Goal: Transaction & Acquisition: Purchase product/service

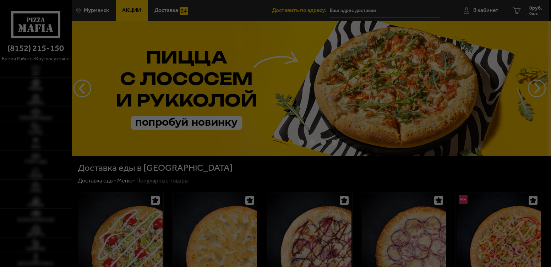
type input "[STREET_ADDRESS]"
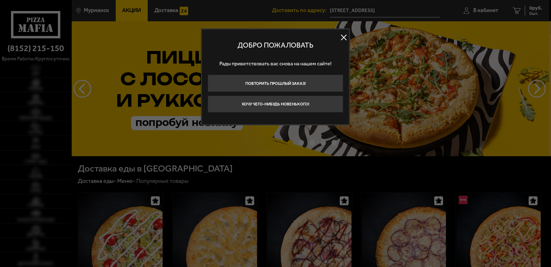
click at [343, 37] on button at bounding box center [343, 37] width 11 height 11
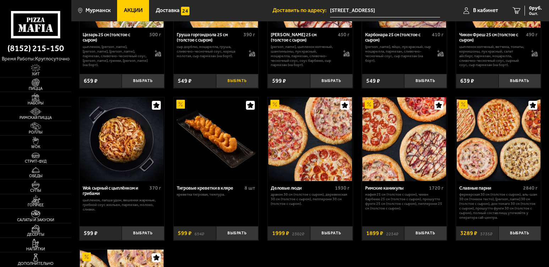
scroll to position [142, 0]
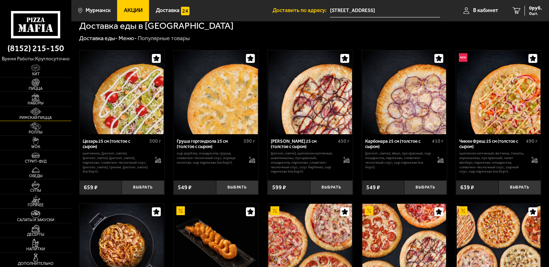
click at [39, 113] on img at bounding box center [36, 112] width 22 height 8
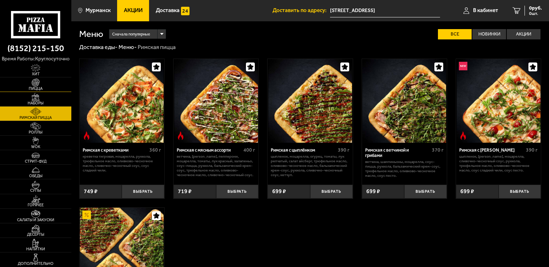
click at [44, 91] on span "Пицца" at bounding box center [35, 89] width 71 height 4
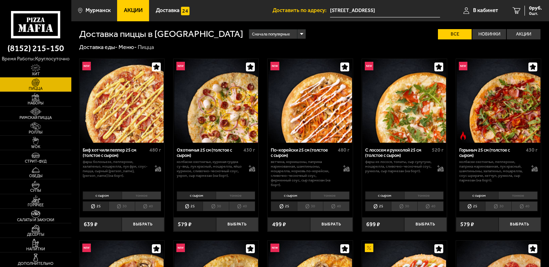
scroll to position [36, 0]
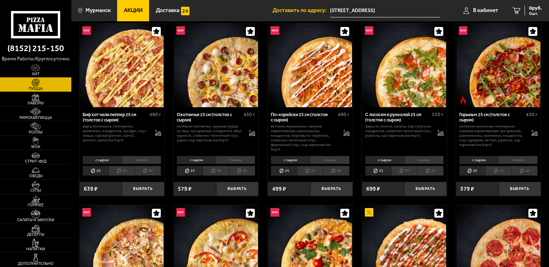
click at [127, 172] on li "30" at bounding box center [122, 171] width 26 height 10
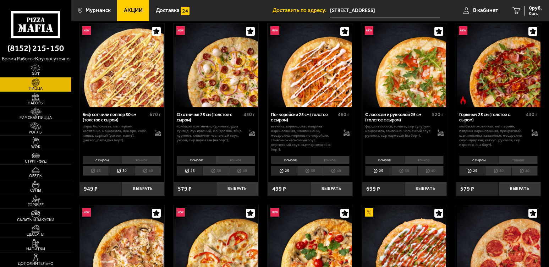
click at [100, 170] on li "25" at bounding box center [96, 171] width 26 height 10
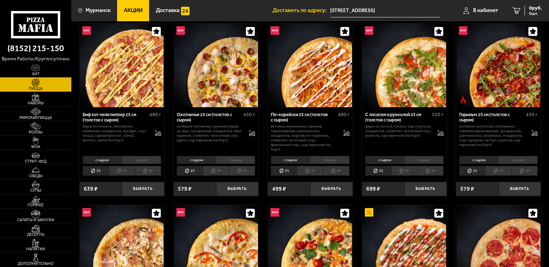
click at [120, 171] on li "30" at bounding box center [122, 171] width 26 height 10
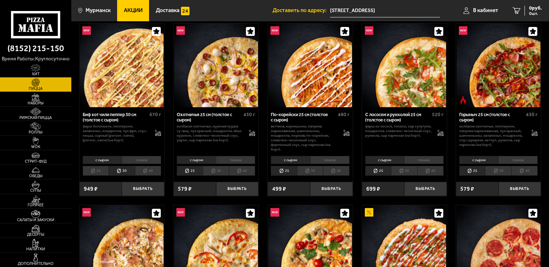
scroll to position [0, 0]
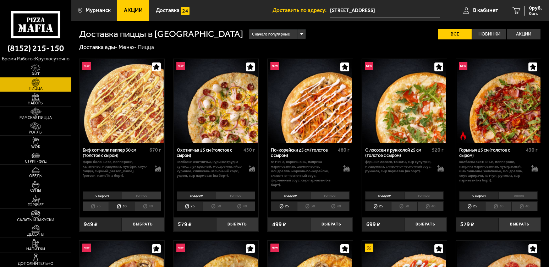
click at [139, 195] on li "тонкое" at bounding box center [141, 195] width 39 height 8
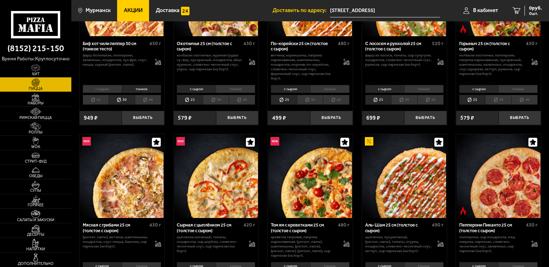
scroll to position [36, 0]
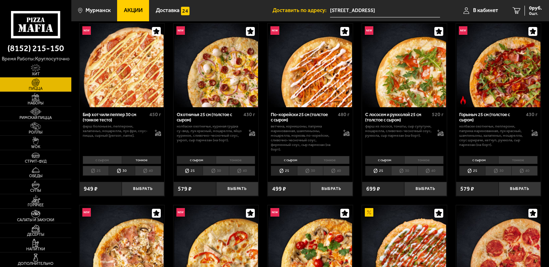
click at [239, 161] on li "тонкое" at bounding box center [235, 160] width 39 height 8
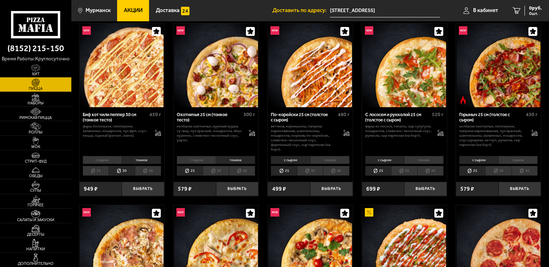
click at [221, 170] on li "30" at bounding box center [216, 171] width 26 height 10
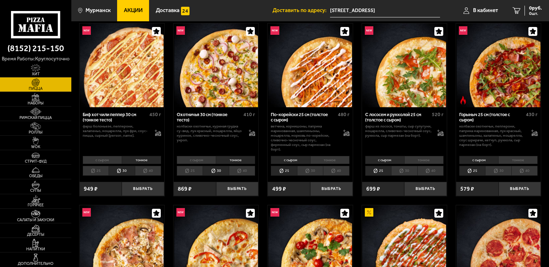
click at [237, 170] on li "40" at bounding box center [242, 171] width 26 height 10
click at [214, 172] on li "30" at bounding box center [216, 171] width 26 height 10
click at [197, 168] on li "25" at bounding box center [190, 171] width 26 height 10
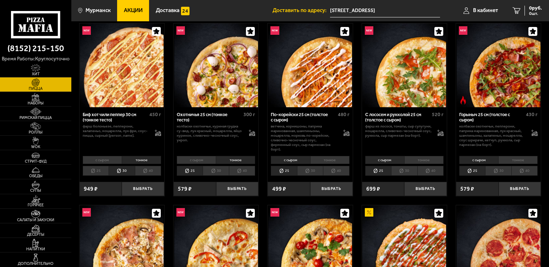
click at [95, 170] on li "25" at bounding box center [96, 171] width 26 height 10
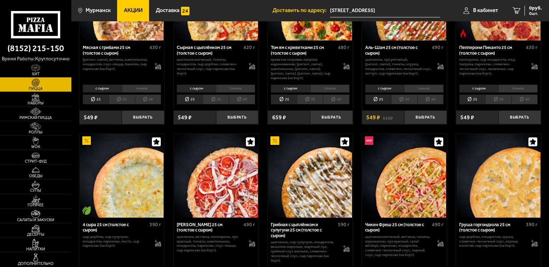
scroll to position [213, 0]
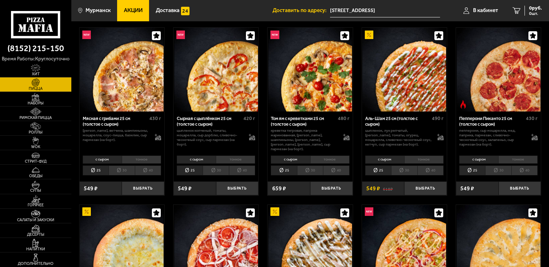
click at [428, 156] on li "тонкое" at bounding box center [424, 160] width 39 height 8
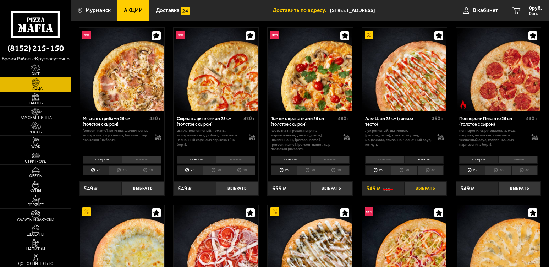
click at [427, 186] on button "Выбрать" at bounding box center [426, 188] width 43 height 14
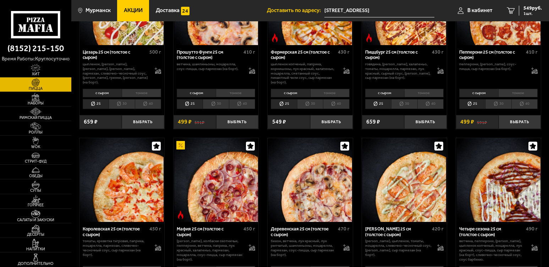
scroll to position [746, 0]
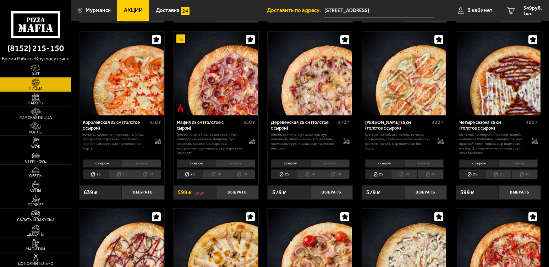
click at [235, 160] on li "тонкое" at bounding box center [235, 163] width 39 height 8
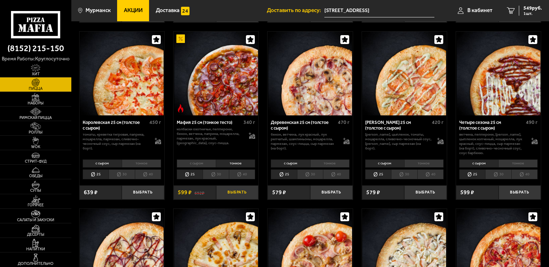
click at [235, 190] on button "Выбрать" at bounding box center [237, 192] width 43 height 14
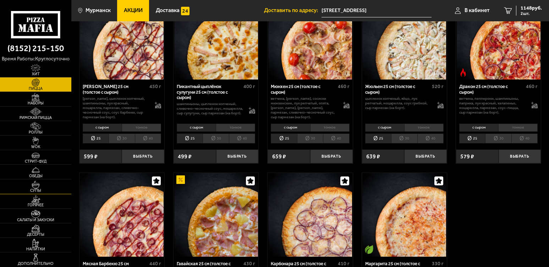
scroll to position [1030, 0]
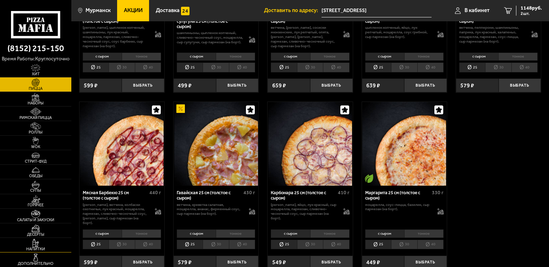
click at [47, 249] on span "Напитки" at bounding box center [35, 249] width 71 height 4
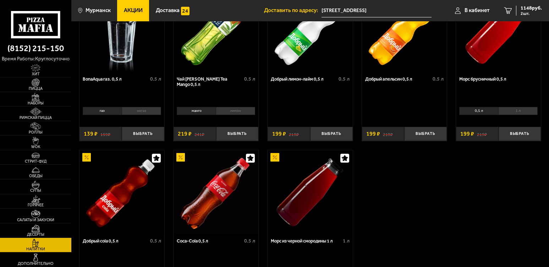
scroll to position [142, 0]
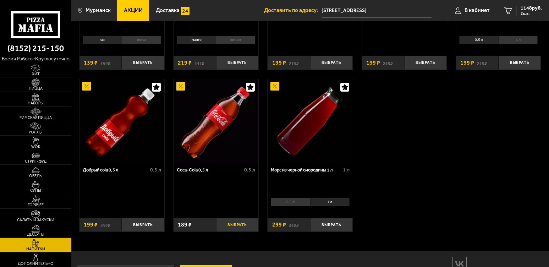
click at [237, 225] on button "Выбрать" at bounding box center [237, 225] width 43 height 14
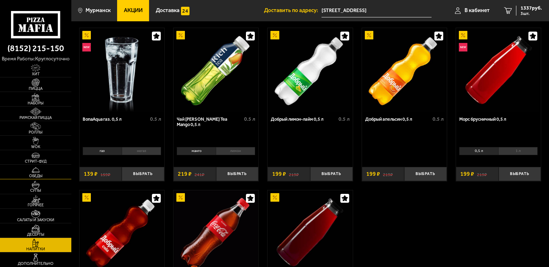
scroll to position [0, 0]
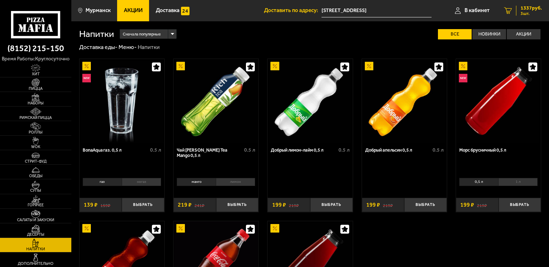
click at [526, 10] on span "1337 руб." at bounding box center [531, 8] width 21 height 5
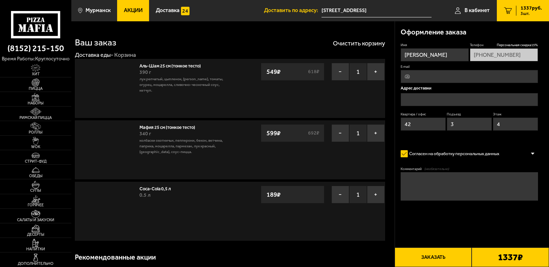
type input "[STREET_ADDRESS]"
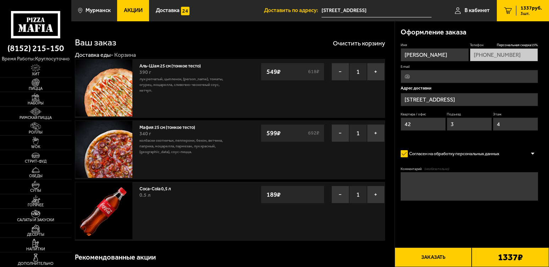
click at [490, 256] on div "1337 ₽" at bounding box center [510, 258] width 77 height 20
click at [438, 255] on button "Заказать" at bounding box center [433, 258] width 77 height 20
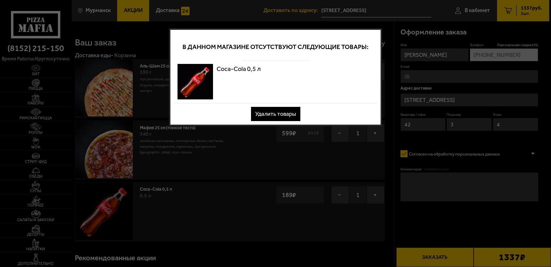
click at [292, 113] on button "Удалить товары" at bounding box center [275, 114] width 49 height 14
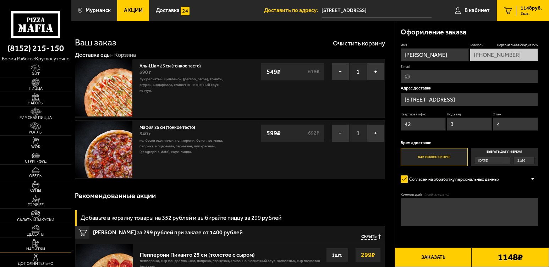
click at [51, 246] on link "Напитки" at bounding box center [35, 245] width 71 height 14
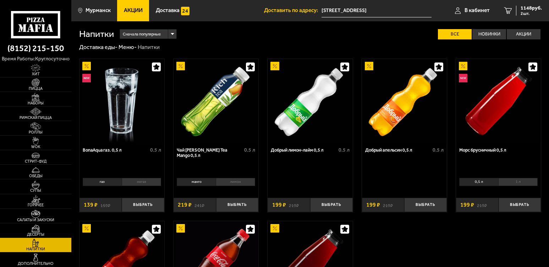
scroll to position [142, 0]
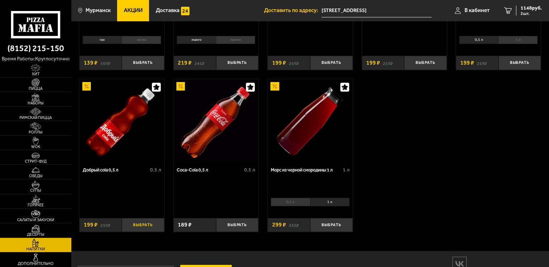
click at [135, 224] on button "Выбрать" at bounding box center [143, 225] width 43 height 14
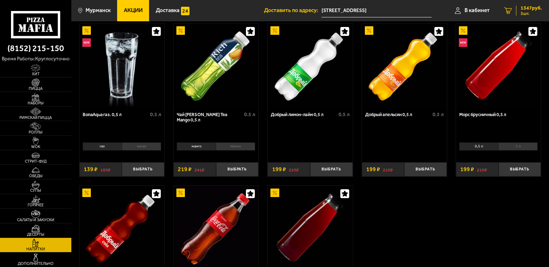
scroll to position [0, 0]
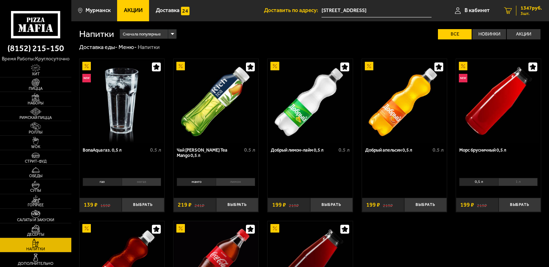
click at [527, 8] on span "1347 руб." at bounding box center [531, 8] width 21 height 5
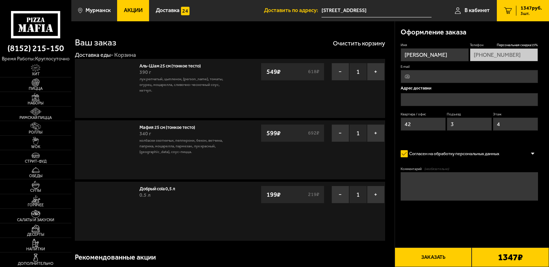
type input "[STREET_ADDRESS]"
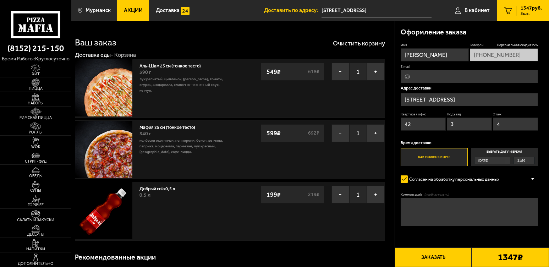
click at [447, 258] on button "Заказать" at bounding box center [433, 258] width 77 height 20
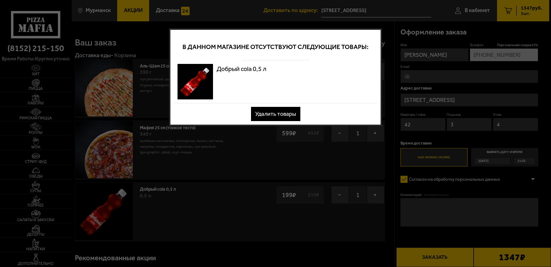
click at [289, 116] on button "Удалить товары" at bounding box center [275, 114] width 49 height 14
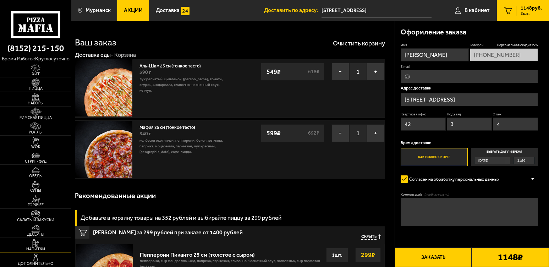
click at [55, 248] on span "Напитки" at bounding box center [35, 249] width 71 height 4
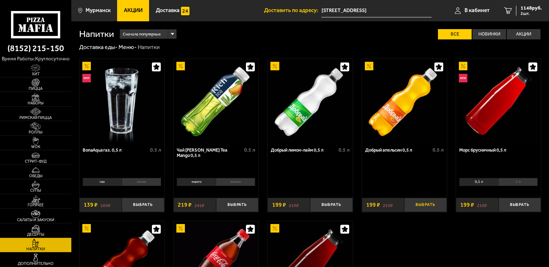
click at [424, 206] on button "Выбрать" at bounding box center [426, 205] width 43 height 14
click at [521, 13] on span "3 шт." at bounding box center [531, 13] width 21 height 4
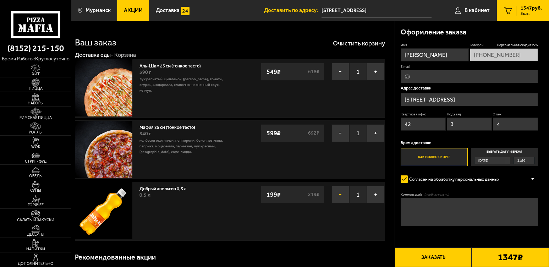
click at [336, 195] on button "−" at bounding box center [341, 195] width 18 height 18
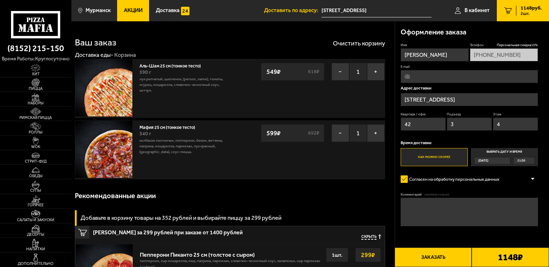
click at [442, 258] on button "Заказать" at bounding box center [433, 258] width 77 height 20
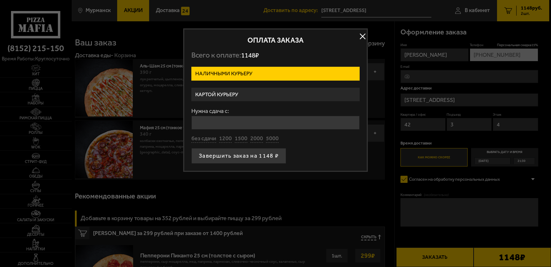
click at [261, 92] on label "Картой курьеру" at bounding box center [275, 95] width 168 height 14
click at [0, 0] on input "Картой курьеру" at bounding box center [0, 0] width 0 height 0
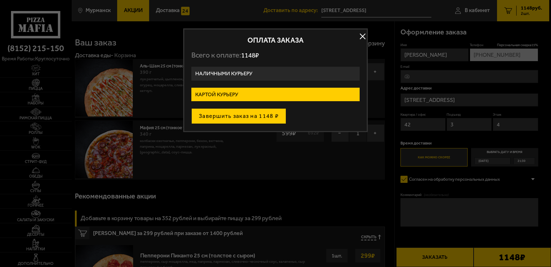
click at [262, 117] on button "Завершить заказ на 1148 ₽" at bounding box center [238, 116] width 95 height 16
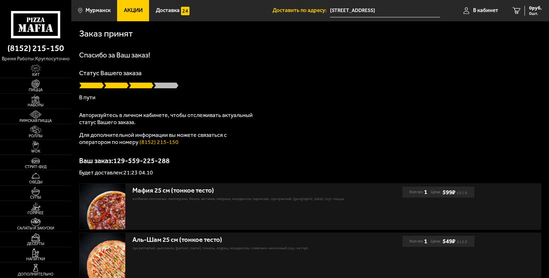
click at [531, 65] on div "Спасибо за Ваш заказ! Статус Вашего заказа В пути Авторизуйтесь в личном кабине…" at bounding box center [310, 113] width 462 height 124
